Goal: Information Seeking & Learning: Learn about a topic

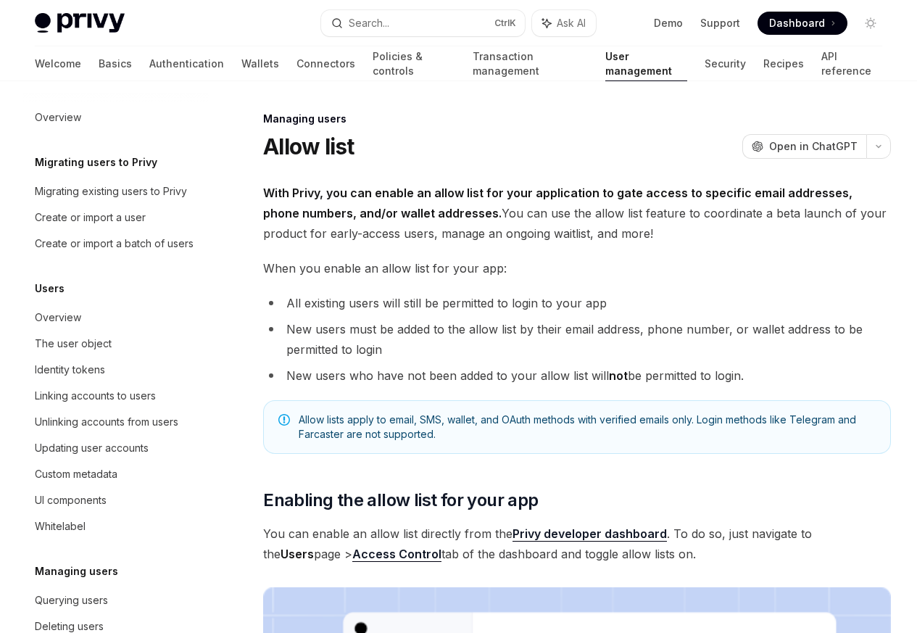
scroll to position [204, 0]
